Goal: Transaction & Acquisition: Purchase product/service

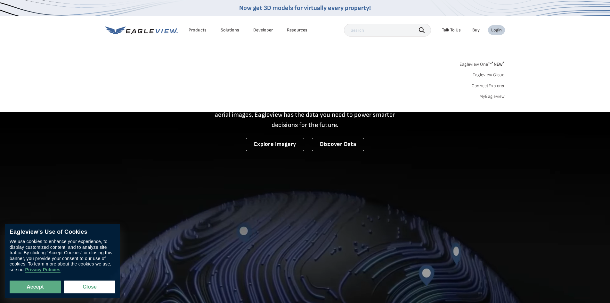
click at [489, 97] on link "MyEagleview" at bounding box center [492, 97] width 26 height 6
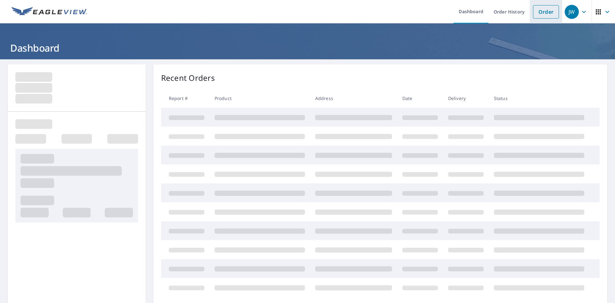
click at [537, 11] on link "Order" at bounding box center [546, 11] width 26 height 13
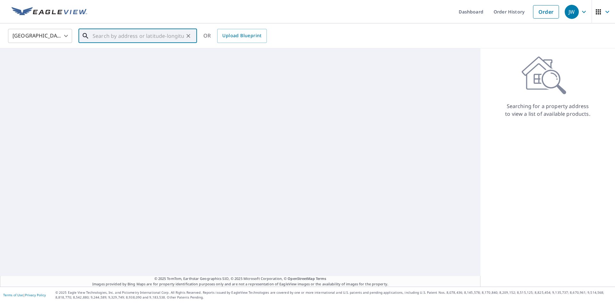
drag, startPoint x: 105, startPoint y: 37, endPoint x: 108, endPoint y: 36, distance: 3.3
click at [106, 37] on input "text" at bounding box center [138, 36] width 91 height 18
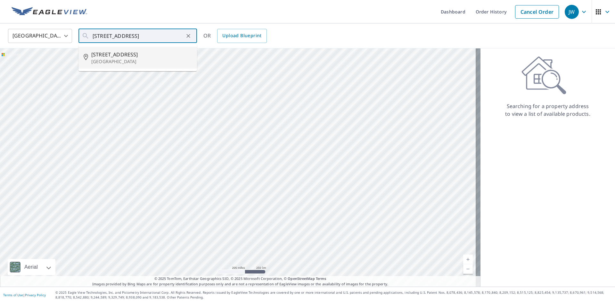
type input "[STREET_ADDRESS]"
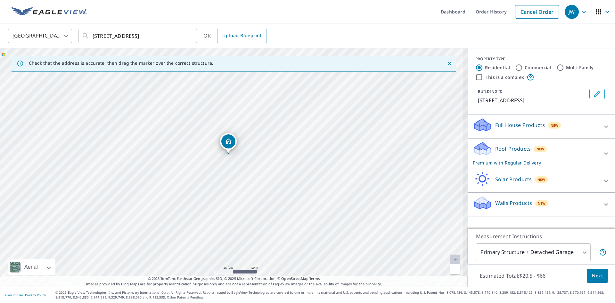
drag, startPoint x: 214, startPoint y: 167, endPoint x: 203, endPoint y: 184, distance: 20.4
click at [203, 184] on div "[STREET_ADDRESS]" at bounding box center [234, 167] width 468 height 238
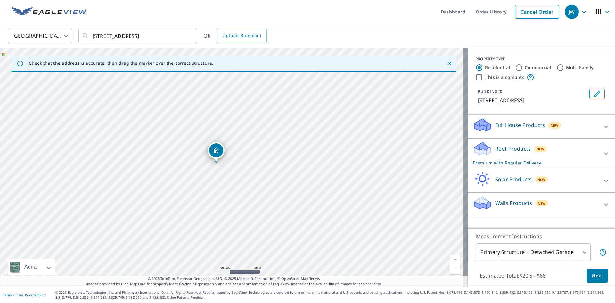
drag, startPoint x: 186, startPoint y: 169, endPoint x: 184, endPoint y: 126, distance: 43.0
click at [184, 126] on div "[STREET_ADDRESS]" at bounding box center [234, 167] width 468 height 238
click at [592, 272] on span "Next" at bounding box center [597, 276] width 11 height 8
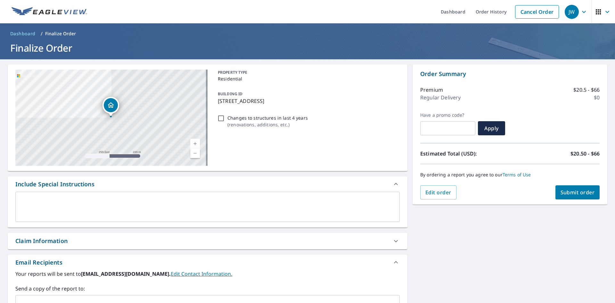
click at [37, 241] on div "Claim Information" at bounding box center [41, 240] width 52 height 9
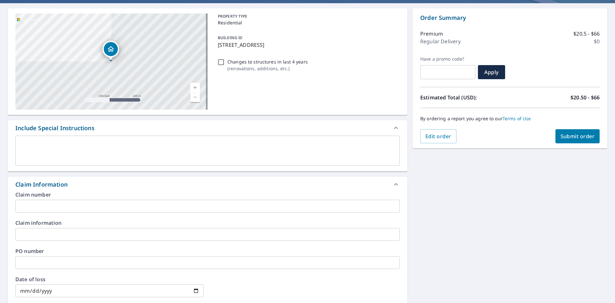
scroll to position [64, 0]
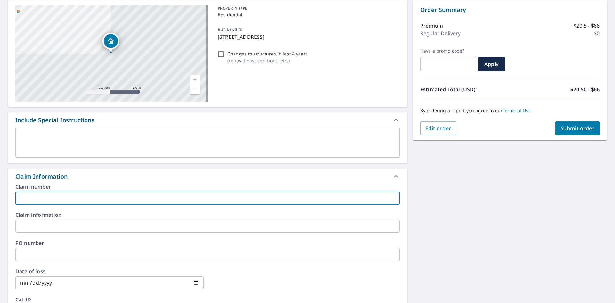
click at [43, 202] on input "text" at bounding box center [207, 198] width 384 height 13
type input "SJM Roofing"
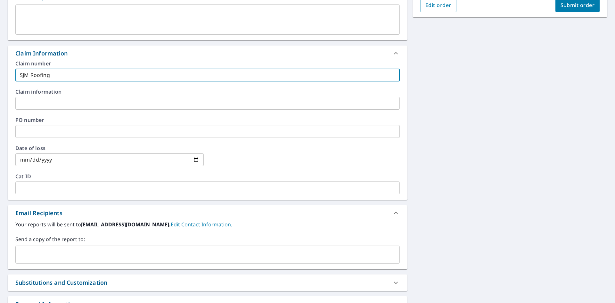
scroll to position [224, 0]
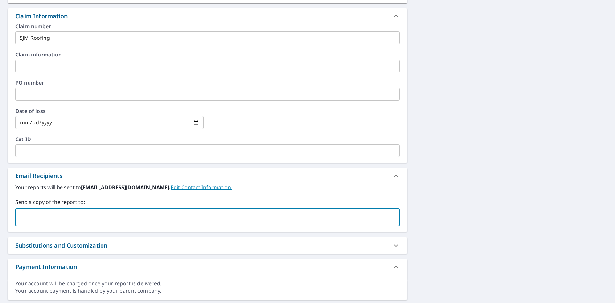
click at [35, 217] on input "text" at bounding box center [202, 217] width 369 height 12
type input "[PERSON_NAME]@sjmroofingand"
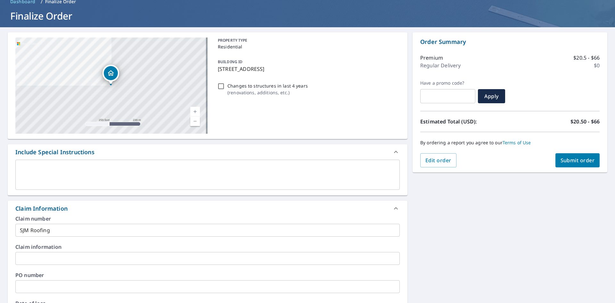
type input "[PERSON_NAME][EMAIL_ADDRESS][DOMAIN_NAME]"
click at [566, 160] on span "Submit order" at bounding box center [577, 160] width 34 height 7
